Goal: Check status: Check status

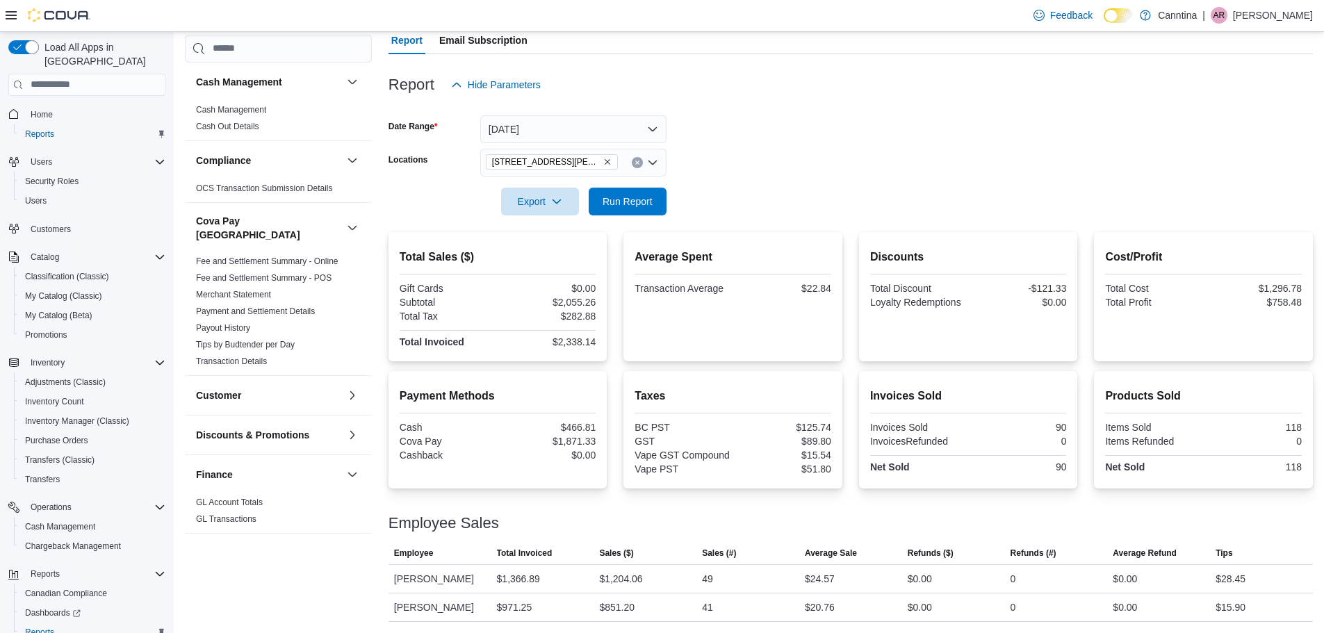
scroll to position [65, 0]
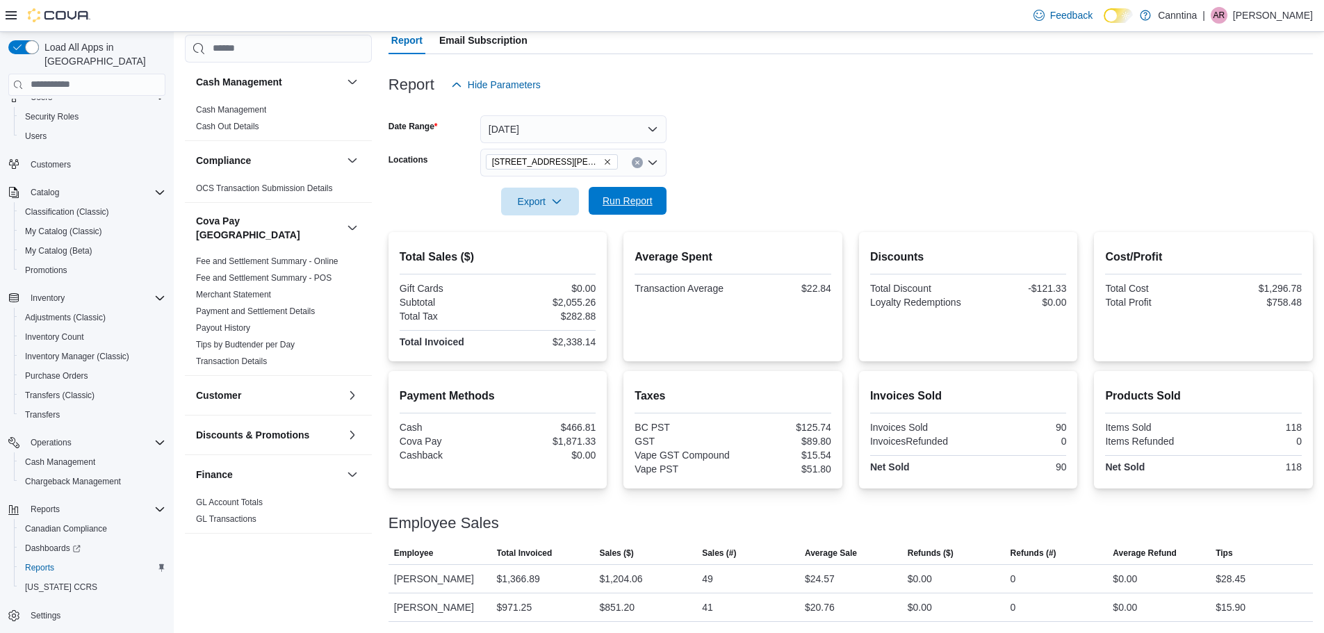
click at [632, 193] on span "Run Report" at bounding box center [627, 201] width 61 height 28
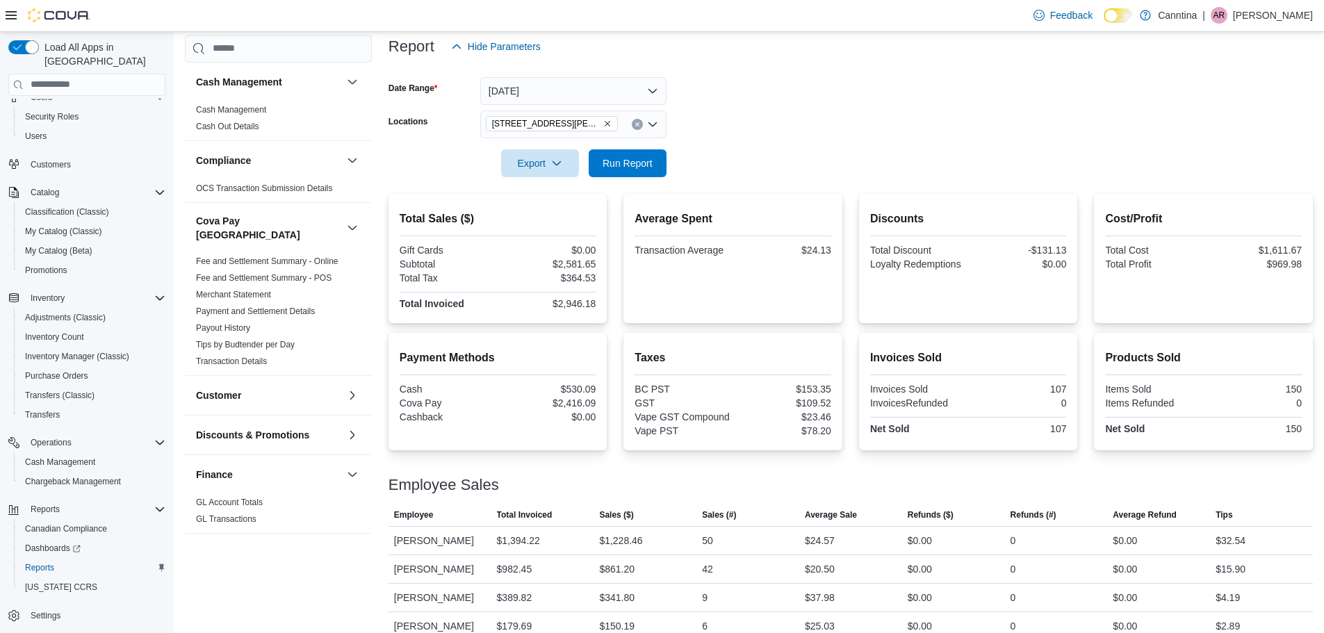
scroll to position [189, 0]
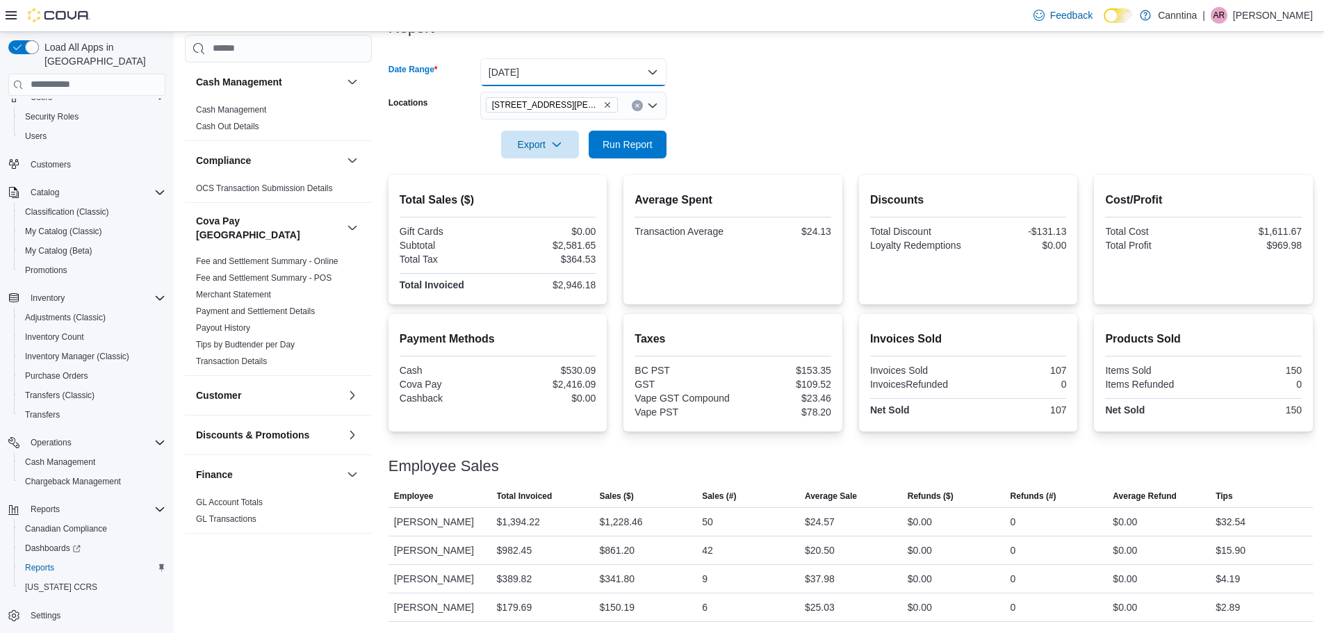
click at [626, 70] on button "[DATE]" at bounding box center [573, 72] width 186 height 28
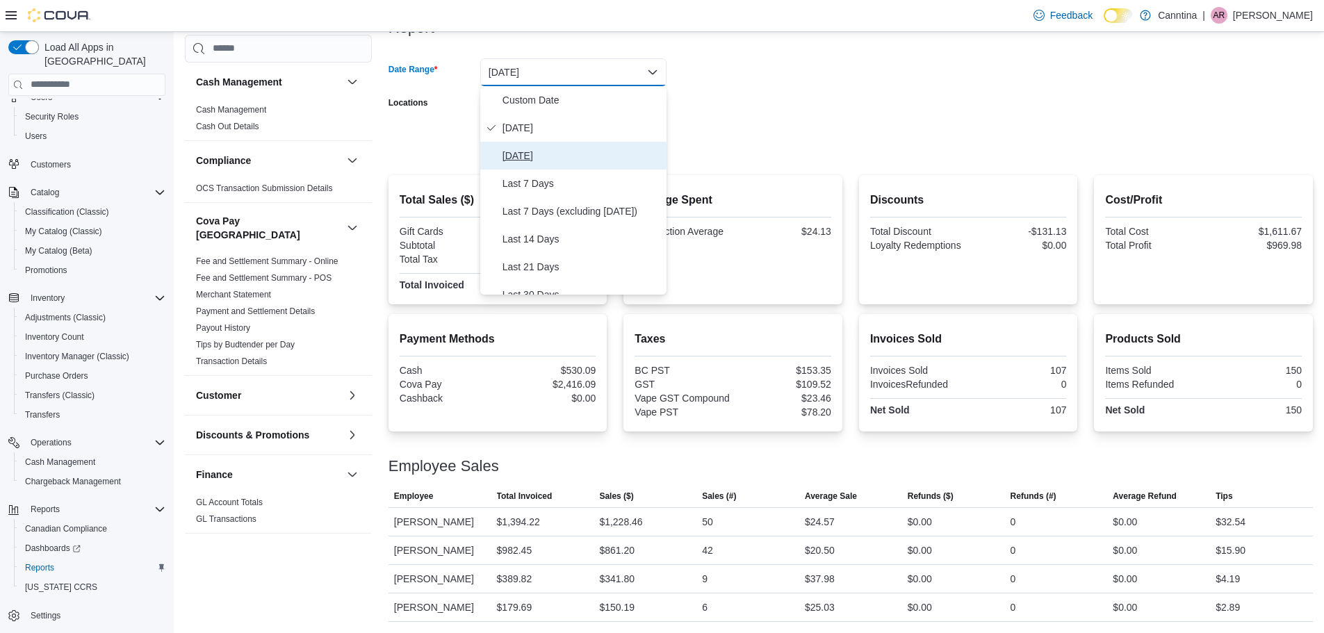
click at [539, 149] on span "[DATE]" at bounding box center [582, 155] width 158 height 17
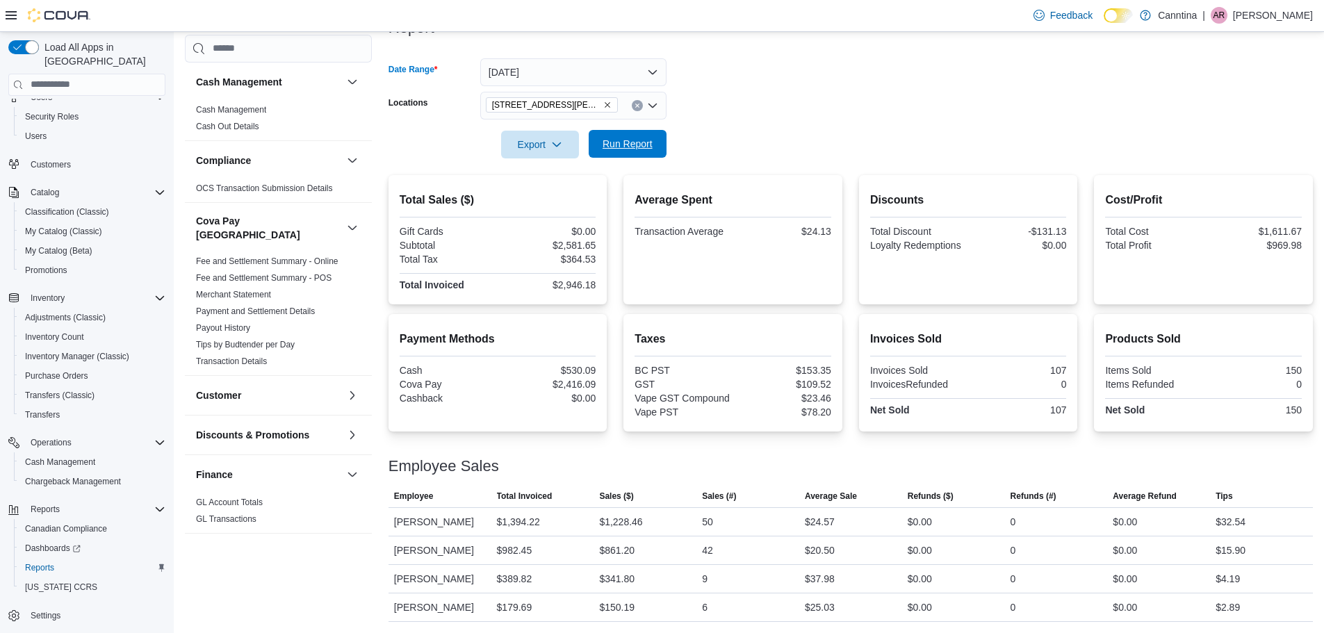
click at [638, 152] on span "Run Report" at bounding box center [627, 144] width 61 height 28
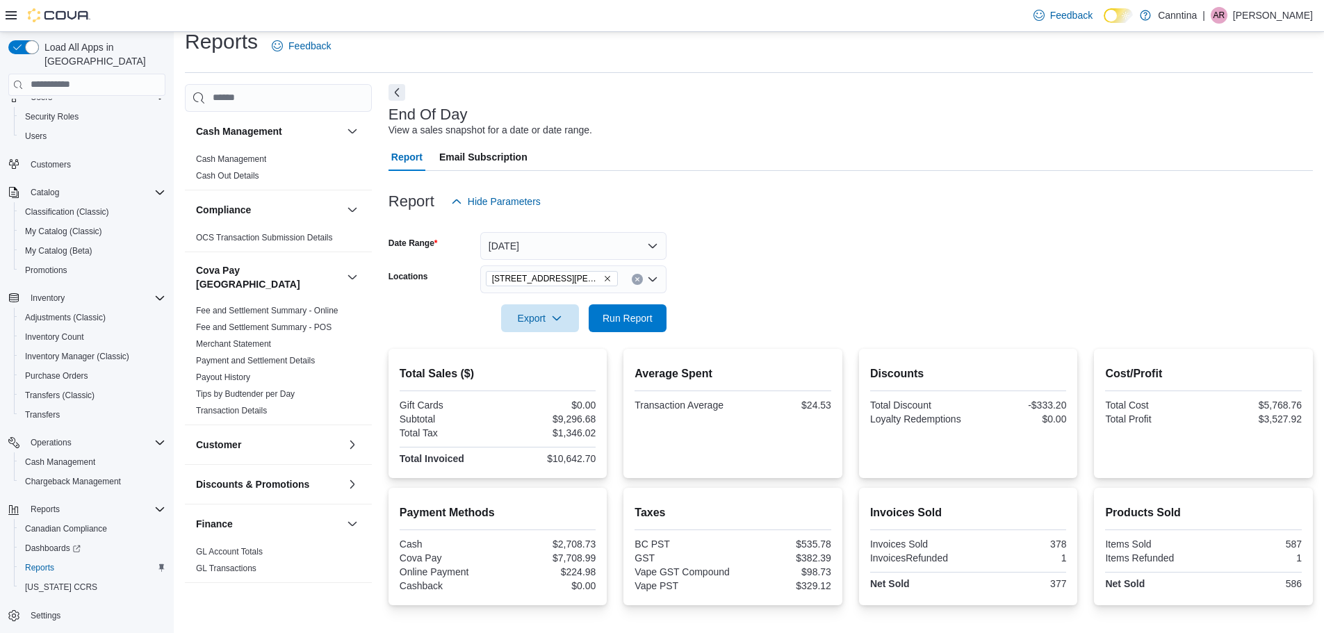
scroll to position [9, 0]
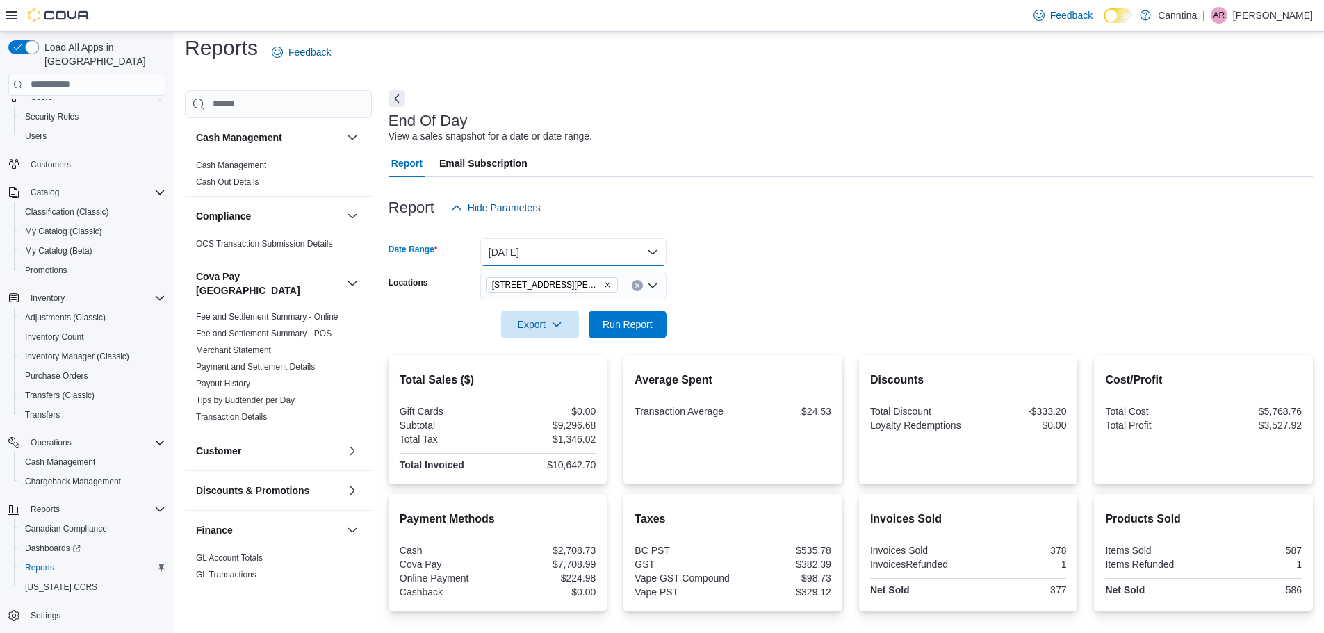
click at [629, 250] on button "[DATE]" at bounding box center [573, 252] width 186 height 28
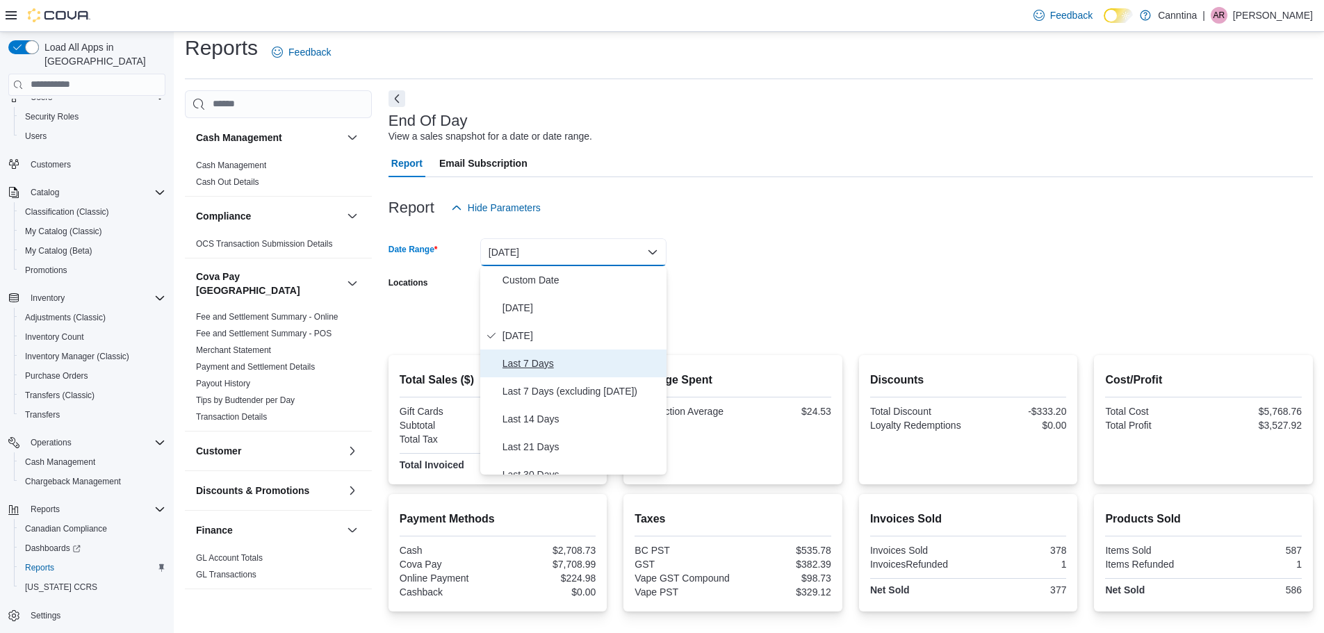
click at [526, 361] on span "Last 7 Days" at bounding box center [582, 363] width 158 height 17
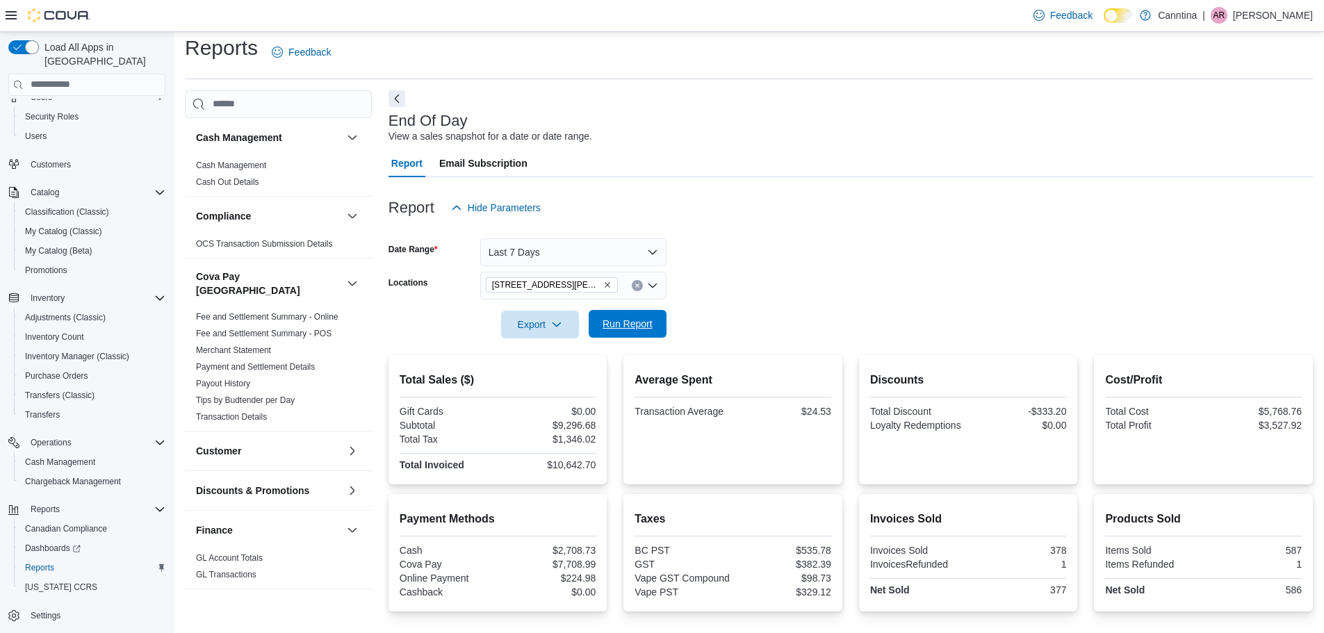
click at [628, 319] on span "Run Report" at bounding box center [628, 324] width 50 height 14
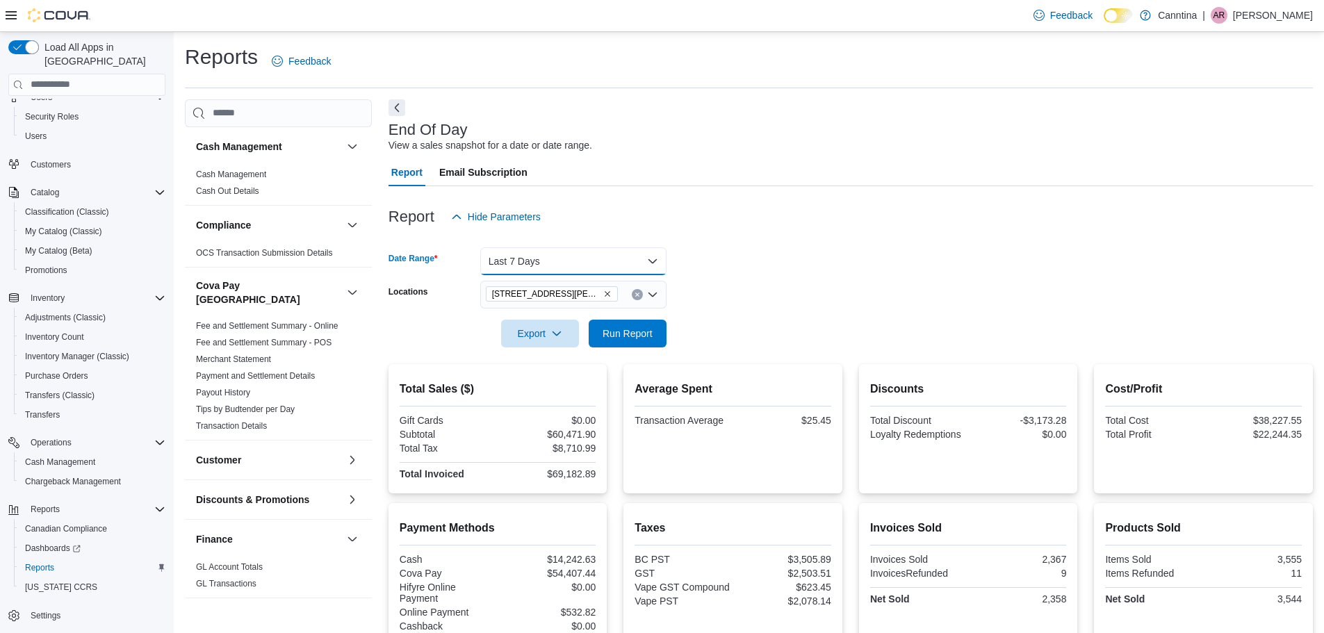
click at [649, 259] on button "Last 7 Days" at bounding box center [573, 261] width 186 height 28
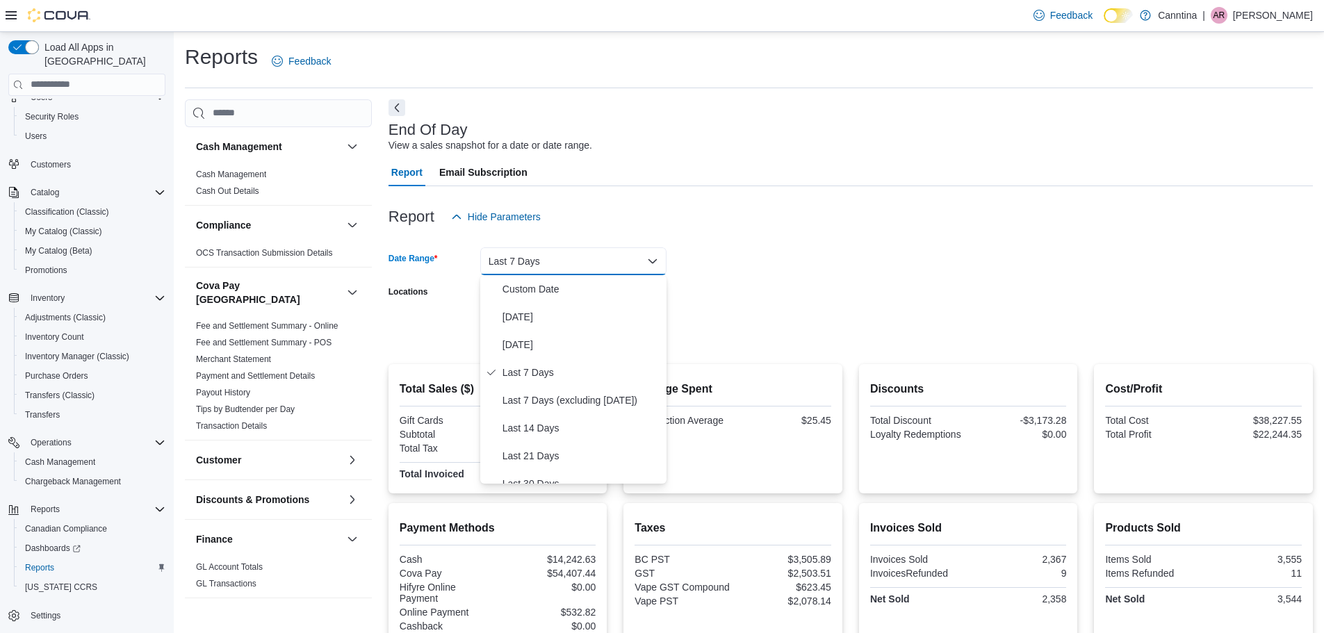
click at [783, 278] on form "Date Range Last 7 Days Locations [STREET_ADDRESS][PERSON_NAME] Export Run Report" at bounding box center [851, 289] width 924 height 117
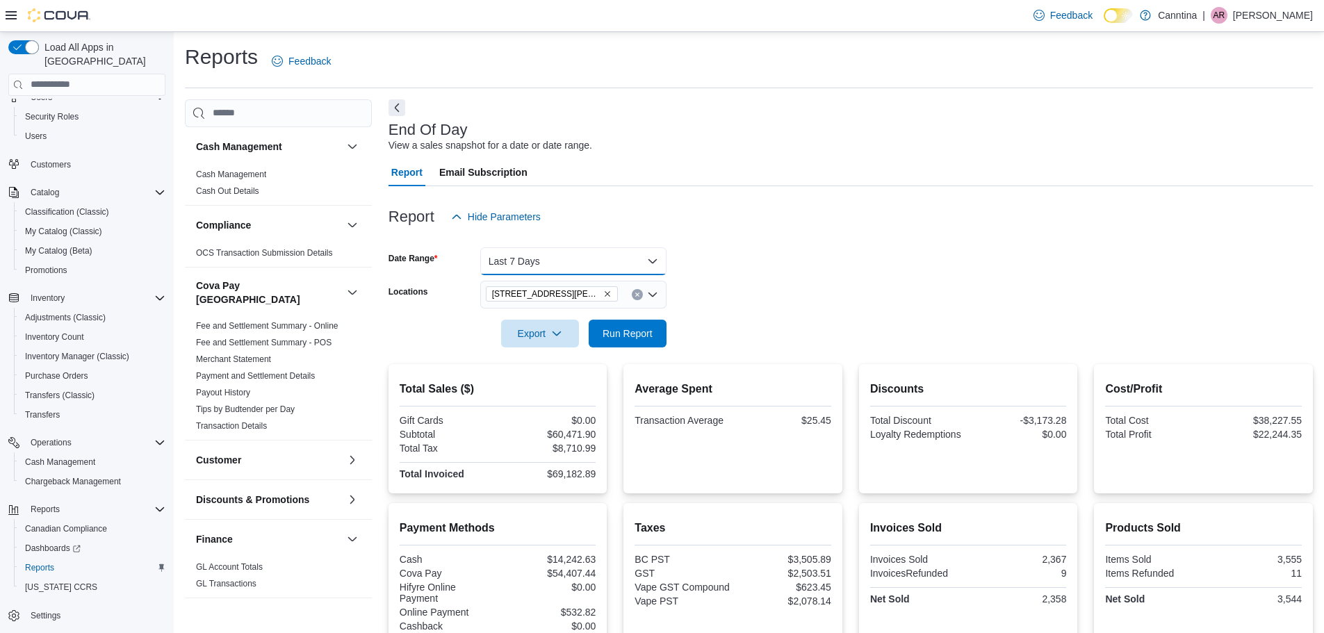
click at [655, 256] on button "Last 7 Days" at bounding box center [573, 261] width 186 height 28
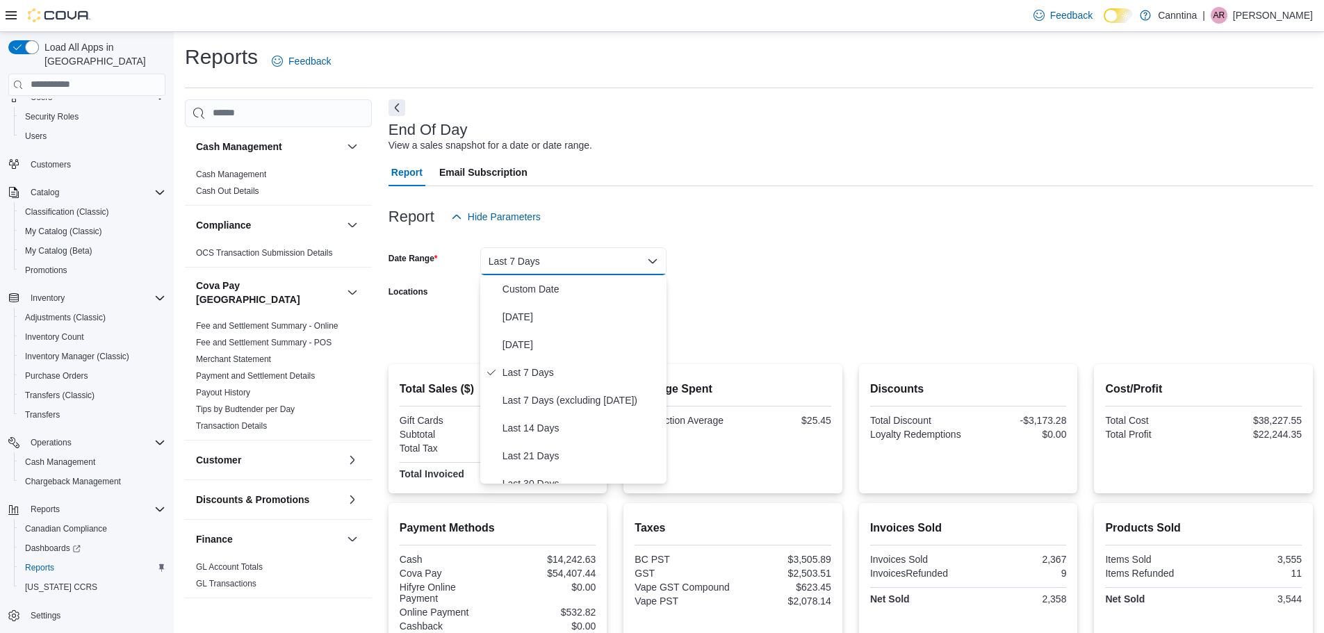
click at [744, 227] on div "Report Hide Parameters" at bounding box center [851, 217] width 924 height 28
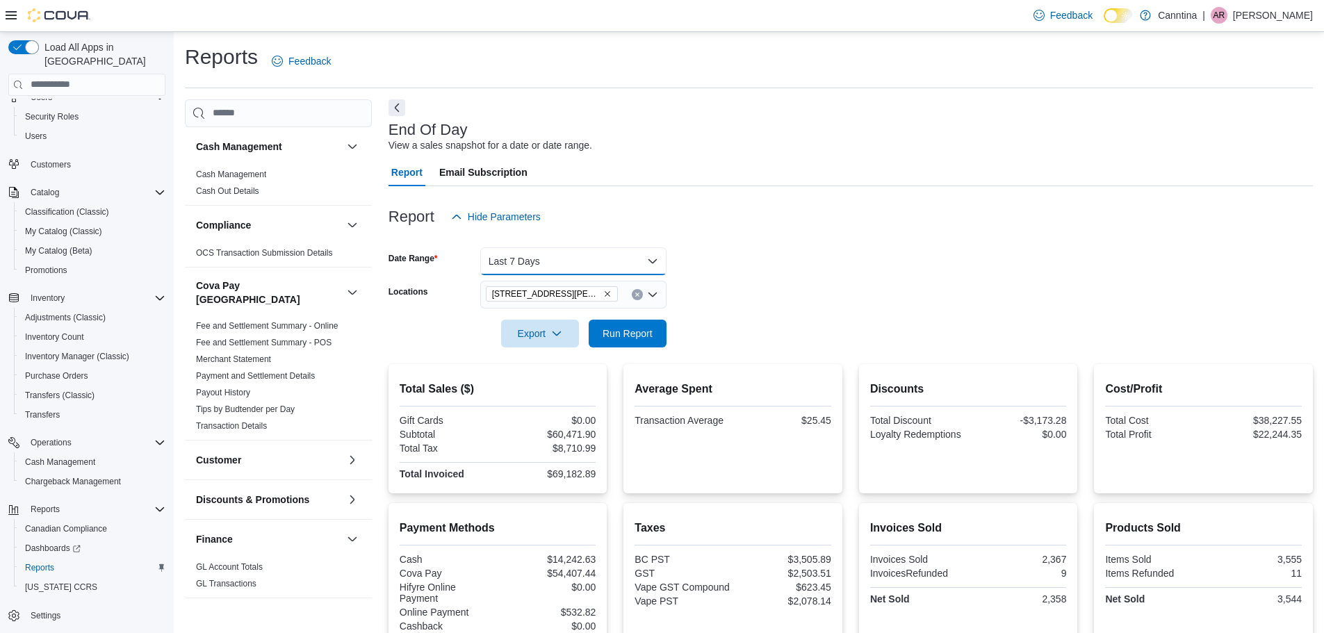
click at [647, 266] on button "Last 7 Days" at bounding box center [573, 261] width 186 height 28
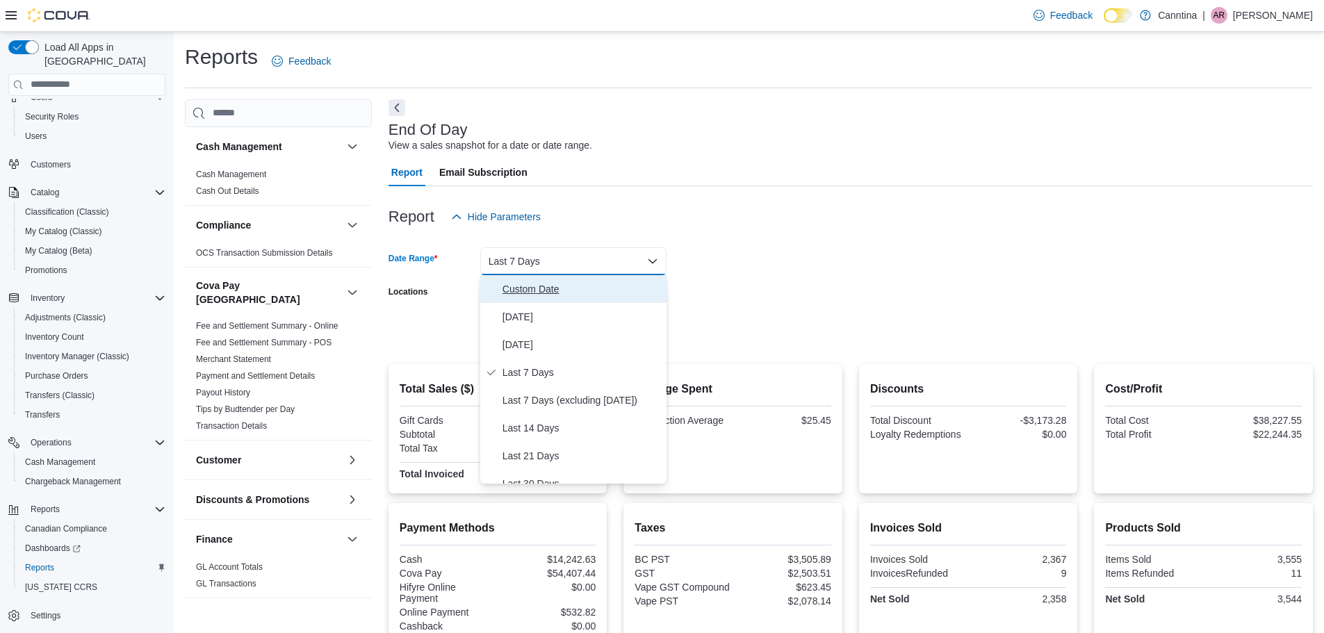
click at [561, 288] on span "Custom Date" at bounding box center [582, 289] width 158 height 17
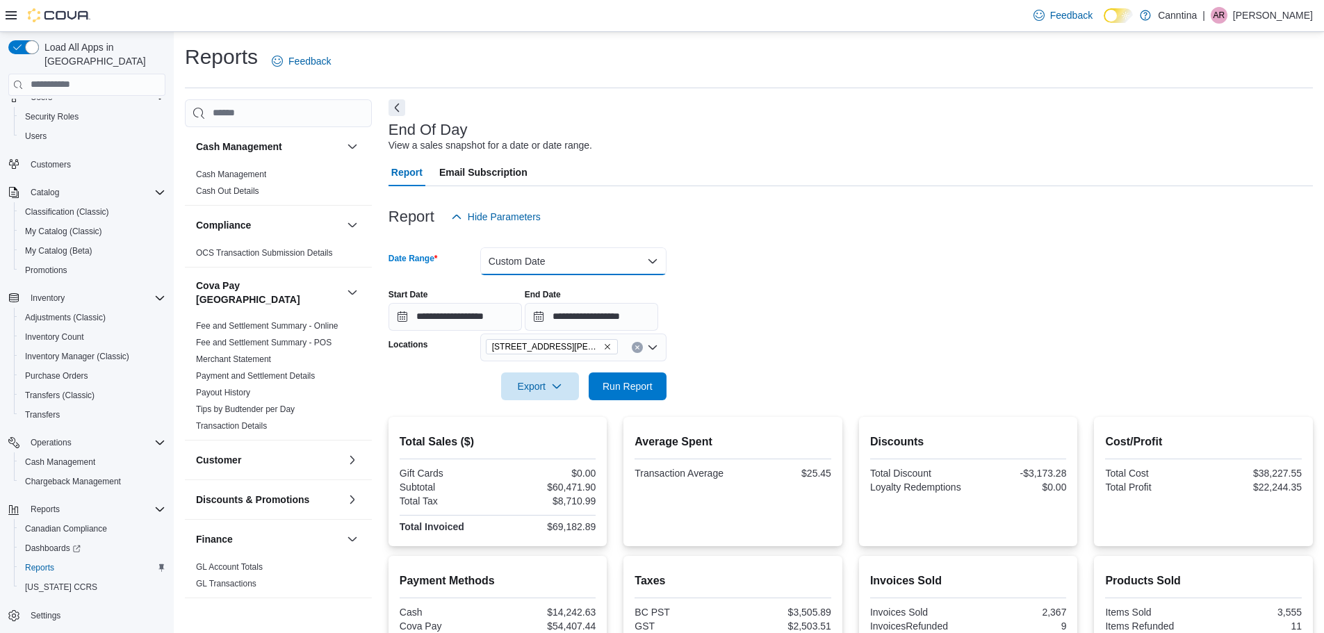
click at [552, 264] on button "Custom Date" at bounding box center [573, 261] width 186 height 28
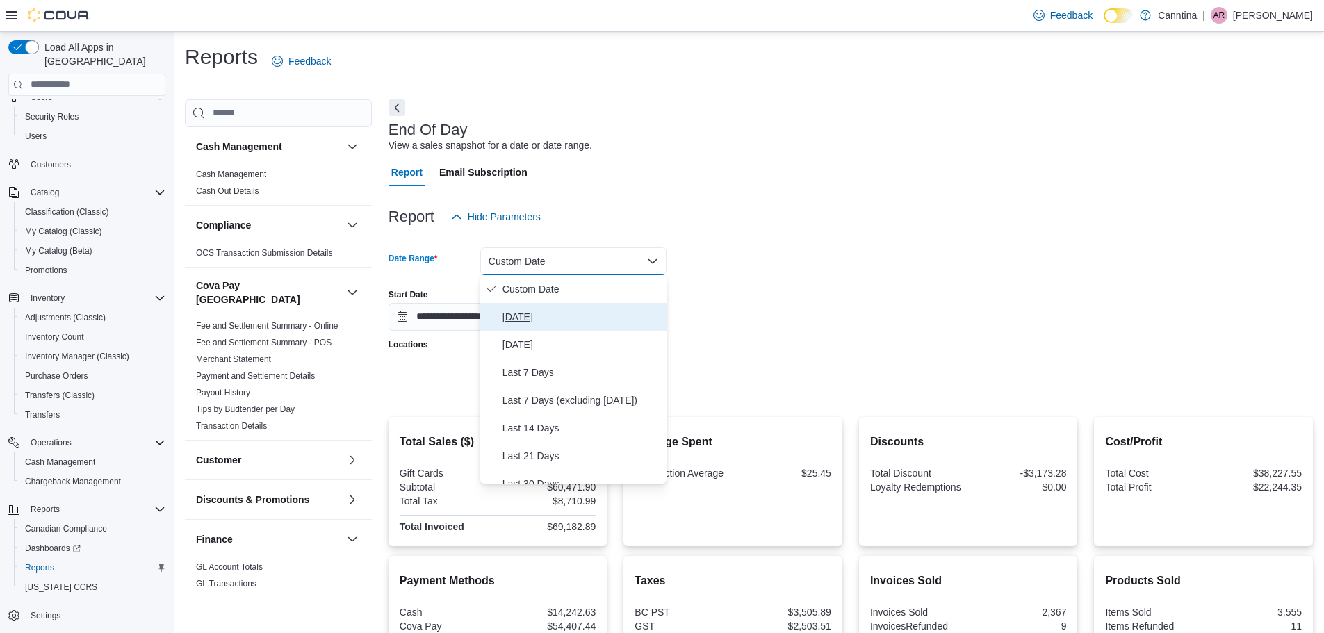
click at [541, 324] on span "[DATE]" at bounding box center [582, 317] width 158 height 17
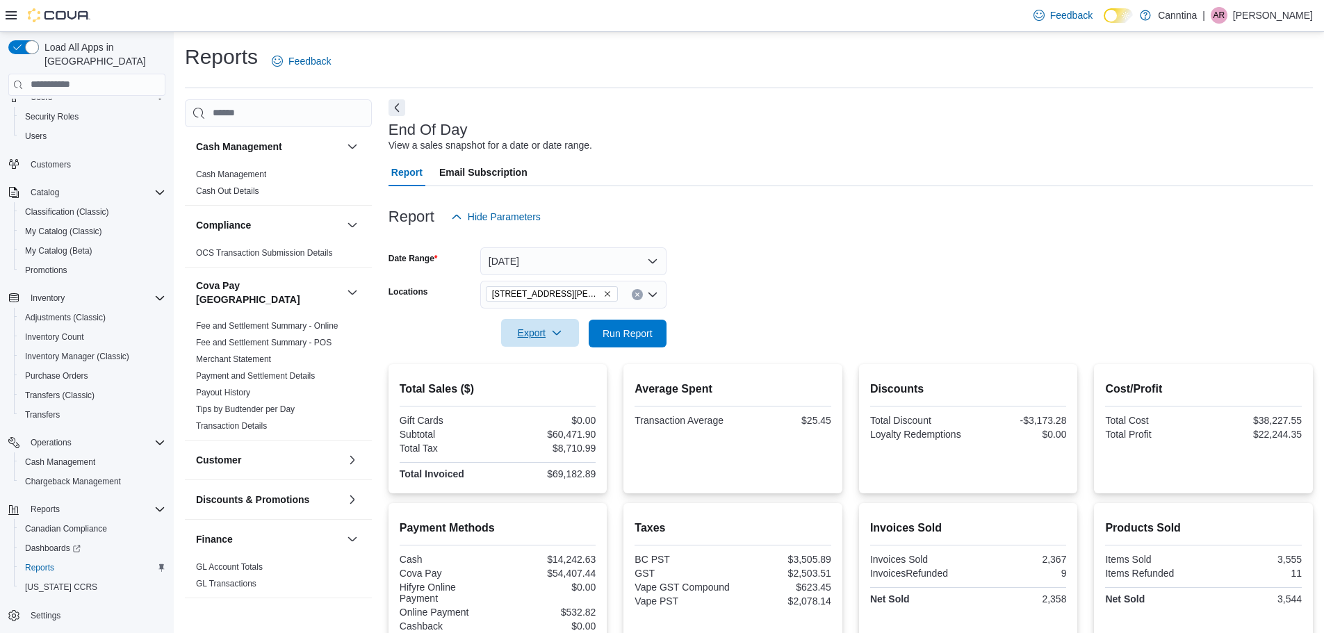
drag, startPoint x: 863, startPoint y: 271, endPoint x: 539, endPoint y: 329, distance: 328.3
click at [854, 271] on form "Date Range [DATE] Locations [STREET_ADDRESS][PERSON_NAME] Export Run Report" at bounding box center [851, 289] width 924 height 117
click at [666, 332] on button "Run Report" at bounding box center [628, 333] width 78 height 28
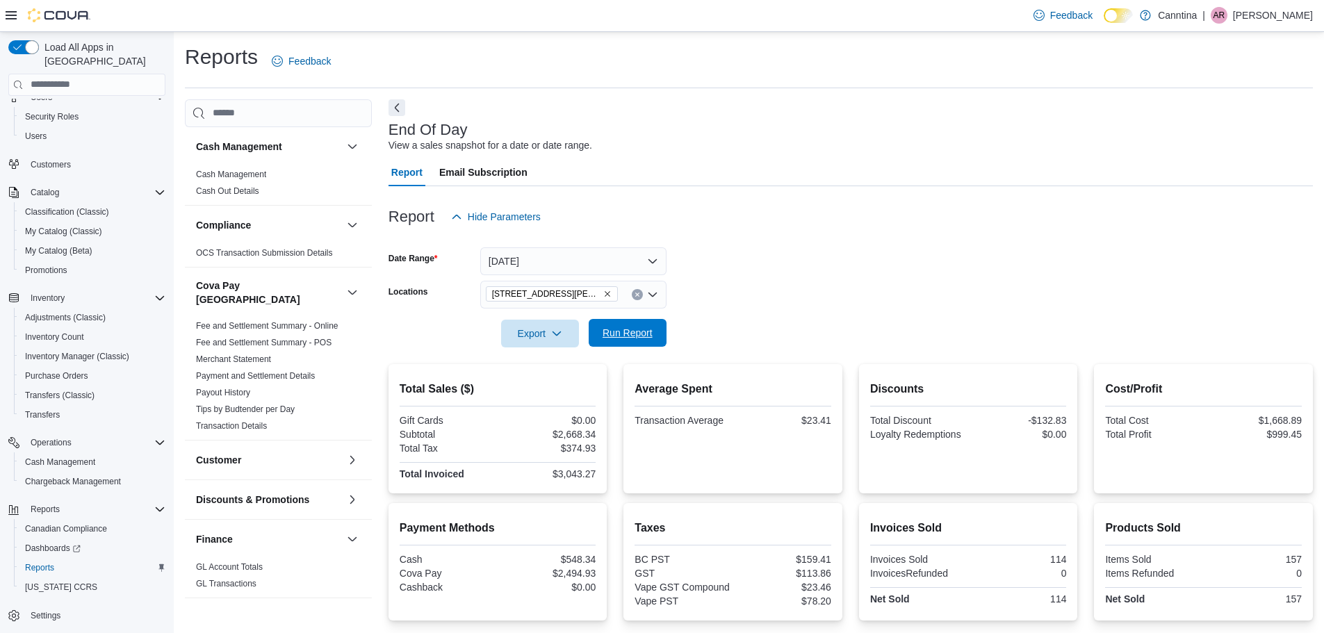
click at [655, 329] on span "Run Report" at bounding box center [627, 333] width 61 height 28
